Goal: Consume media (video, audio): Browse casually

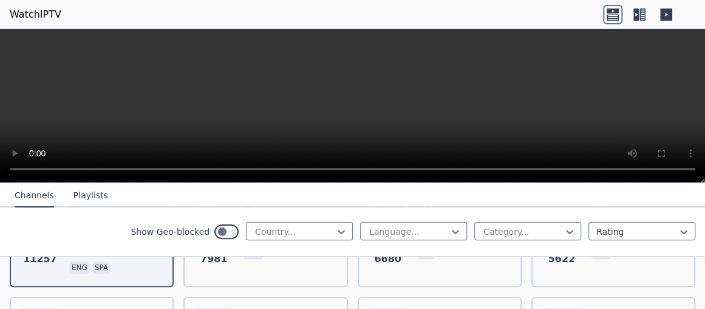
scroll to position [243, 0]
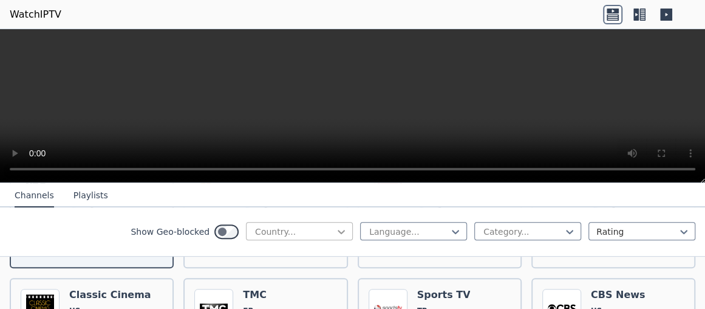
click at [335, 229] on icon at bounding box center [341, 231] width 12 height 12
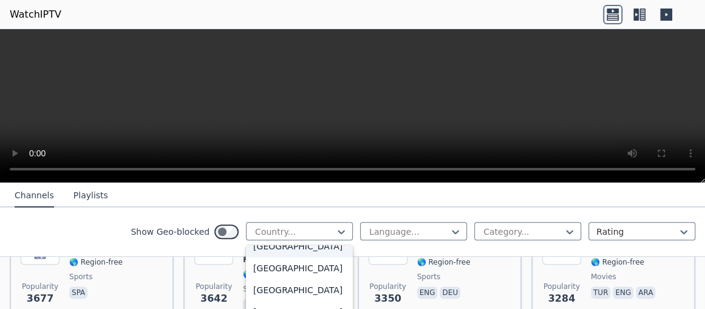
scroll to position [729, 0]
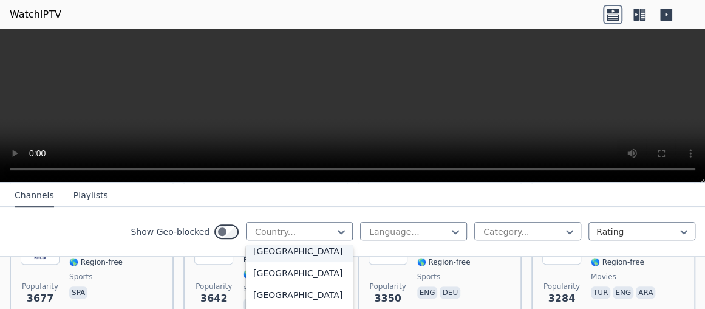
click at [275, 262] on div "[GEOGRAPHIC_DATA]" at bounding box center [299, 251] width 107 height 22
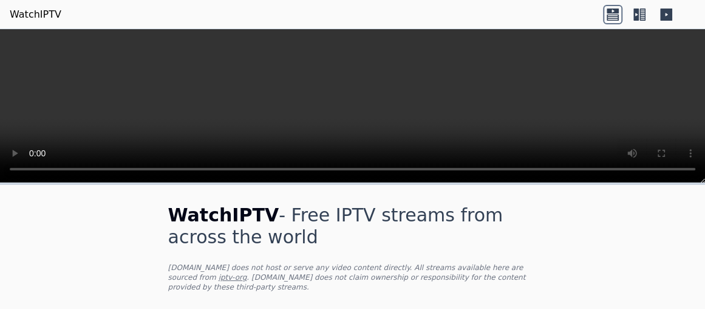
scroll to position [61, 0]
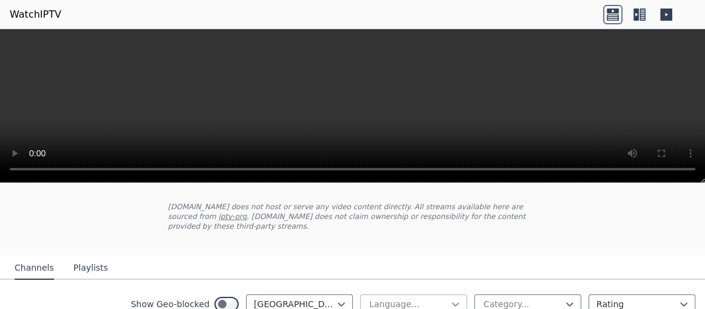
click at [450, 298] on icon at bounding box center [456, 304] width 12 height 12
type input "******"
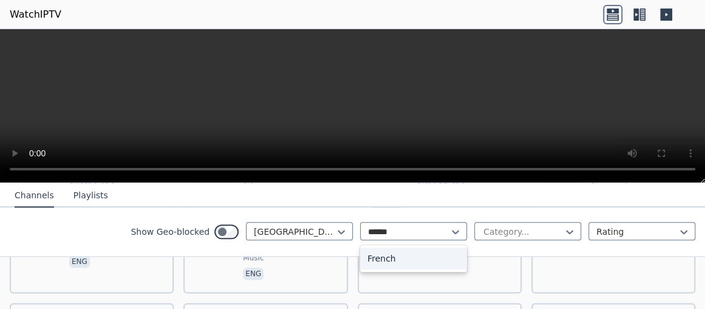
scroll to position [729, 0]
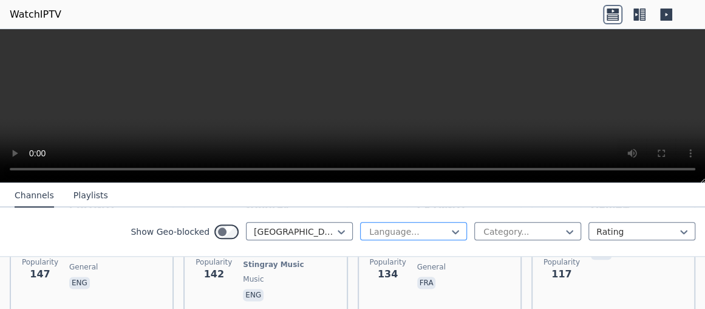
click at [406, 230] on div at bounding box center [408, 231] width 81 height 12
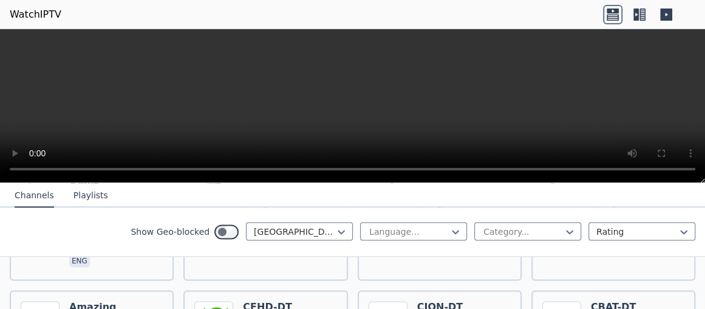
scroll to position [911, 0]
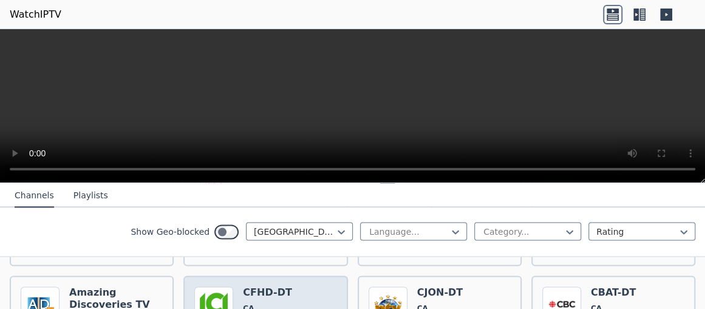
click at [217, 286] on img at bounding box center [213, 305] width 39 height 39
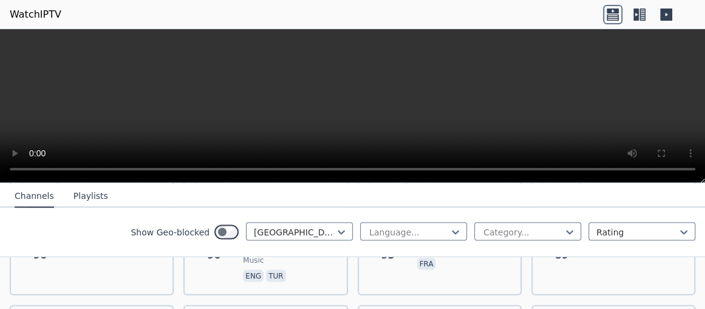
scroll to position [1142, 0]
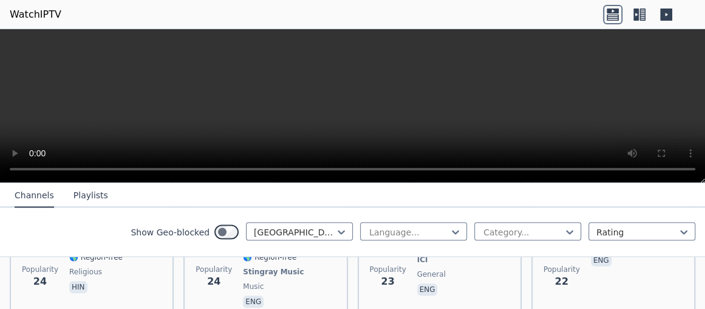
scroll to position [3329, 0]
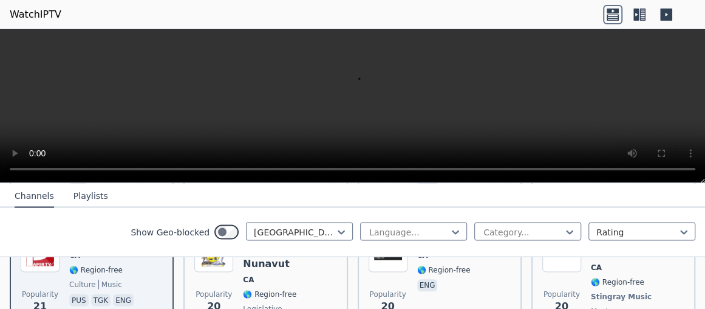
scroll to position [3451, 0]
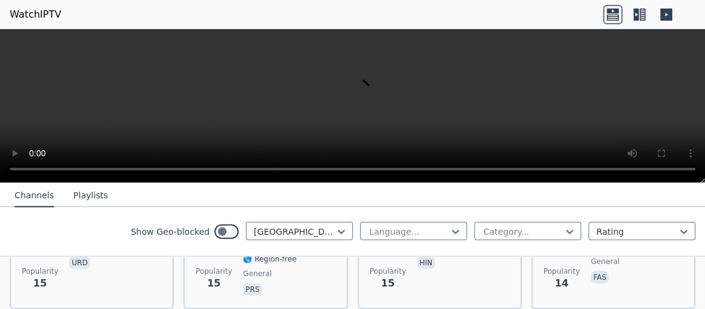
scroll to position [3839, 0]
